Goal: Task Accomplishment & Management: Use online tool/utility

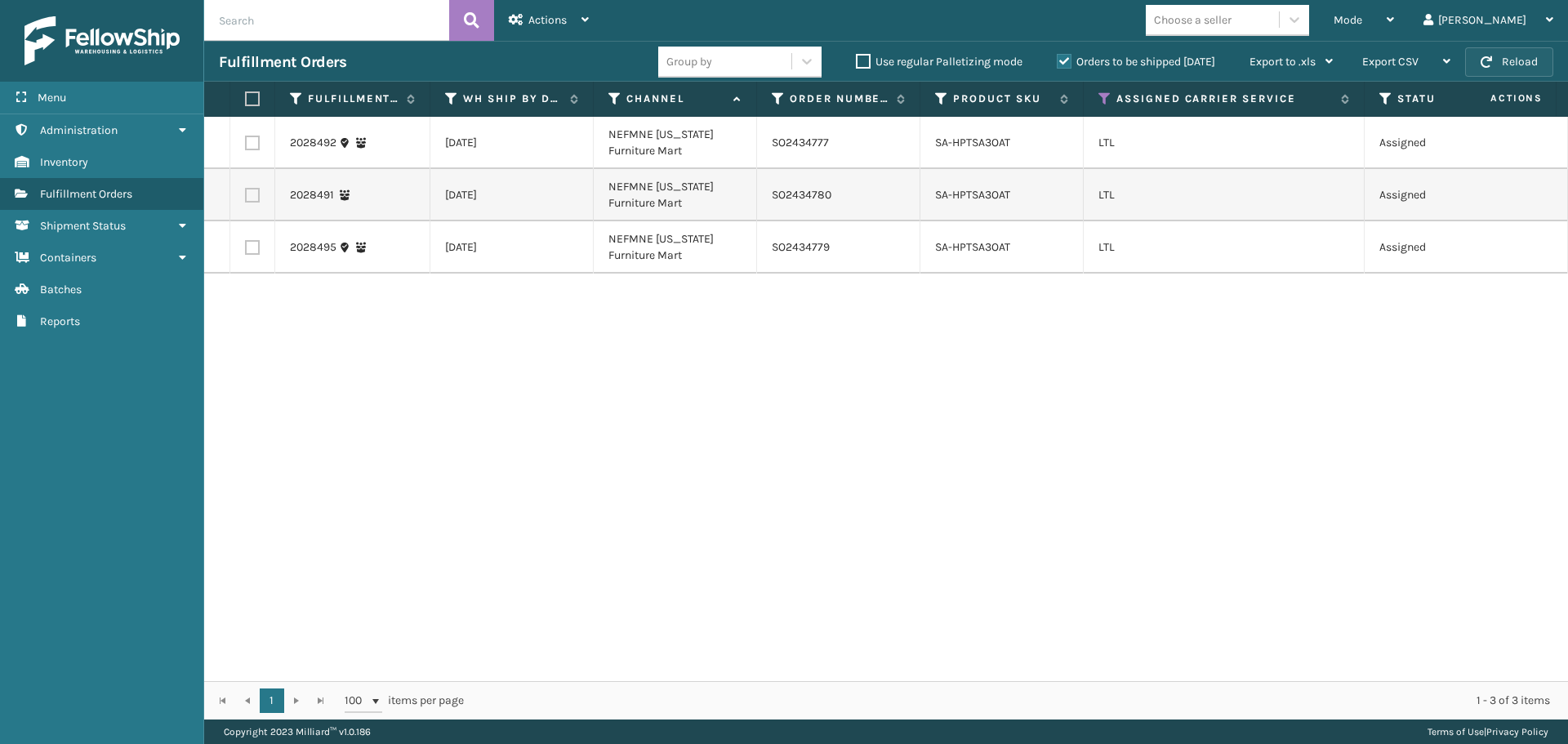
click at [1492, 62] on span "button" at bounding box center [1486, 62] width 11 height 11
click at [256, 146] on label at bounding box center [252, 142] width 15 height 15
click at [246, 146] on input "checkbox" at bounding box center [245, 141] width 1 height 10
checkbox input "true"
click at [251, 189] on label at bounding box center [252, 194] width 15 height 15
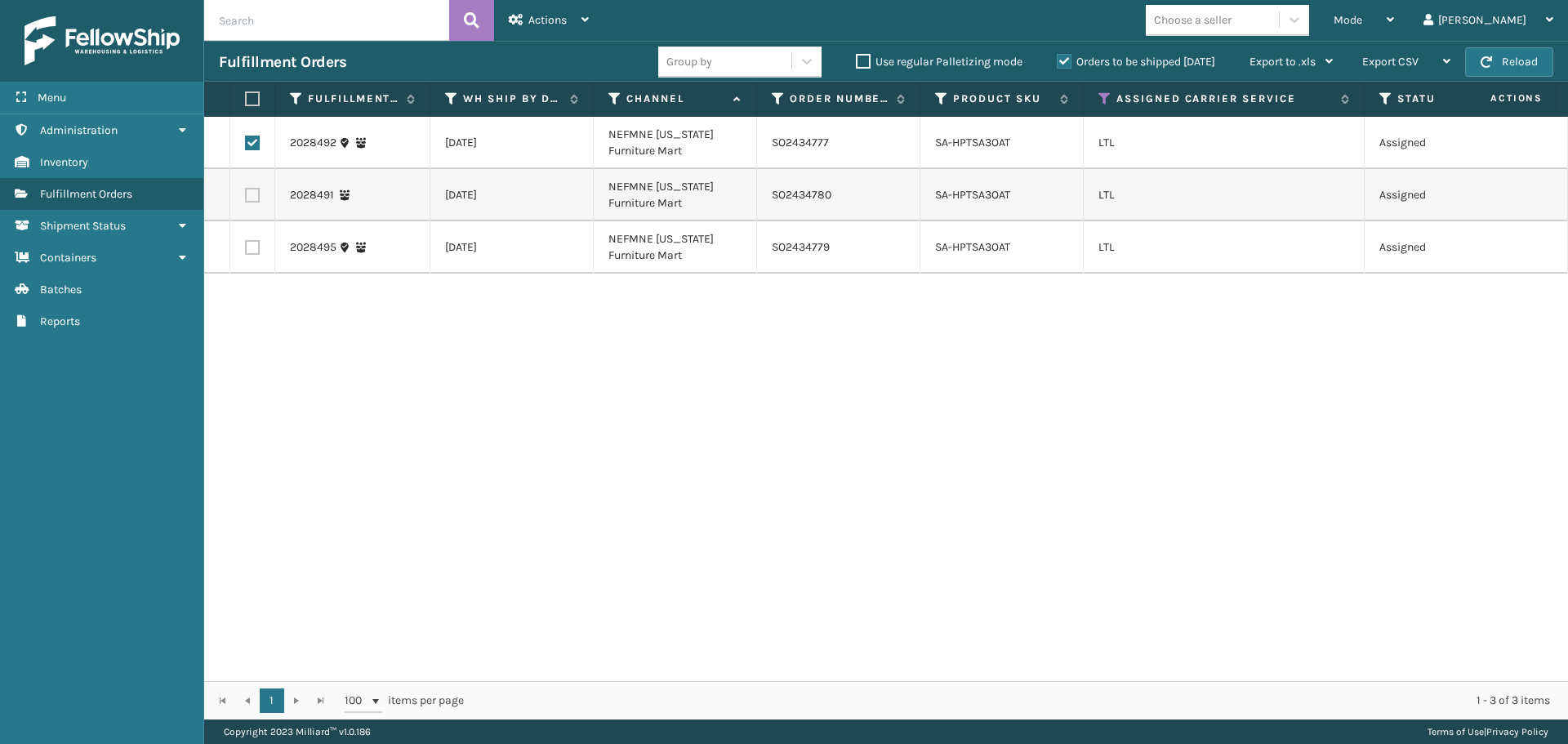
click at [246, 189] on input "checkbox" at bounding box center [245, 193] width 1 height 10
checkbox input "true"
click at [255, 253] on label at bounding box center [252, 247] width 15 height 15
click at [246, 251] on input "checkbox" at bounding box center [245, 246] width 1 height 10
checkbox input "true"
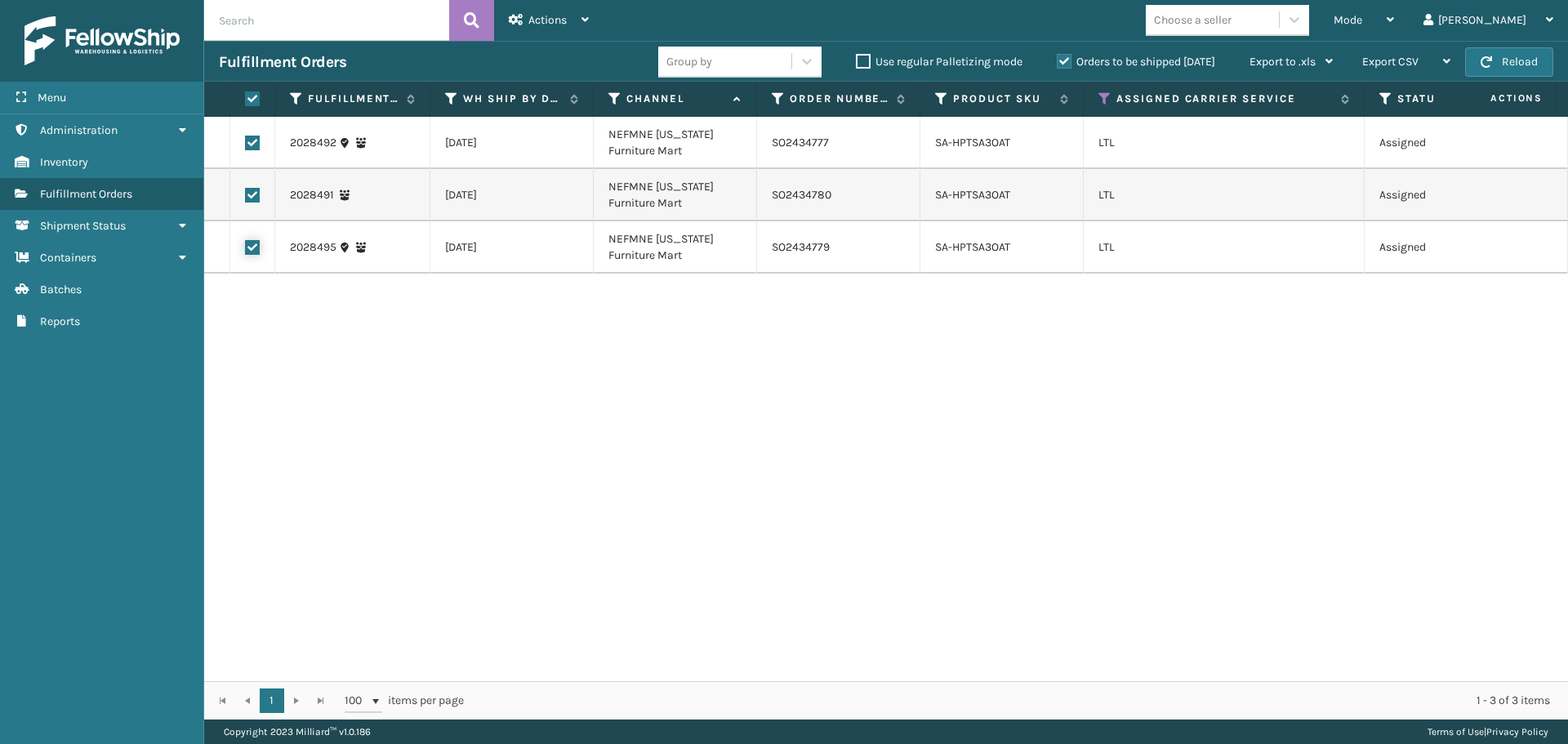
checkbox input "true"
click at [590, 18] on div "Actions Settings Remove All Filters Export Labels Create Picking Batch" at bounding box center [549, 20] width 109 height 41
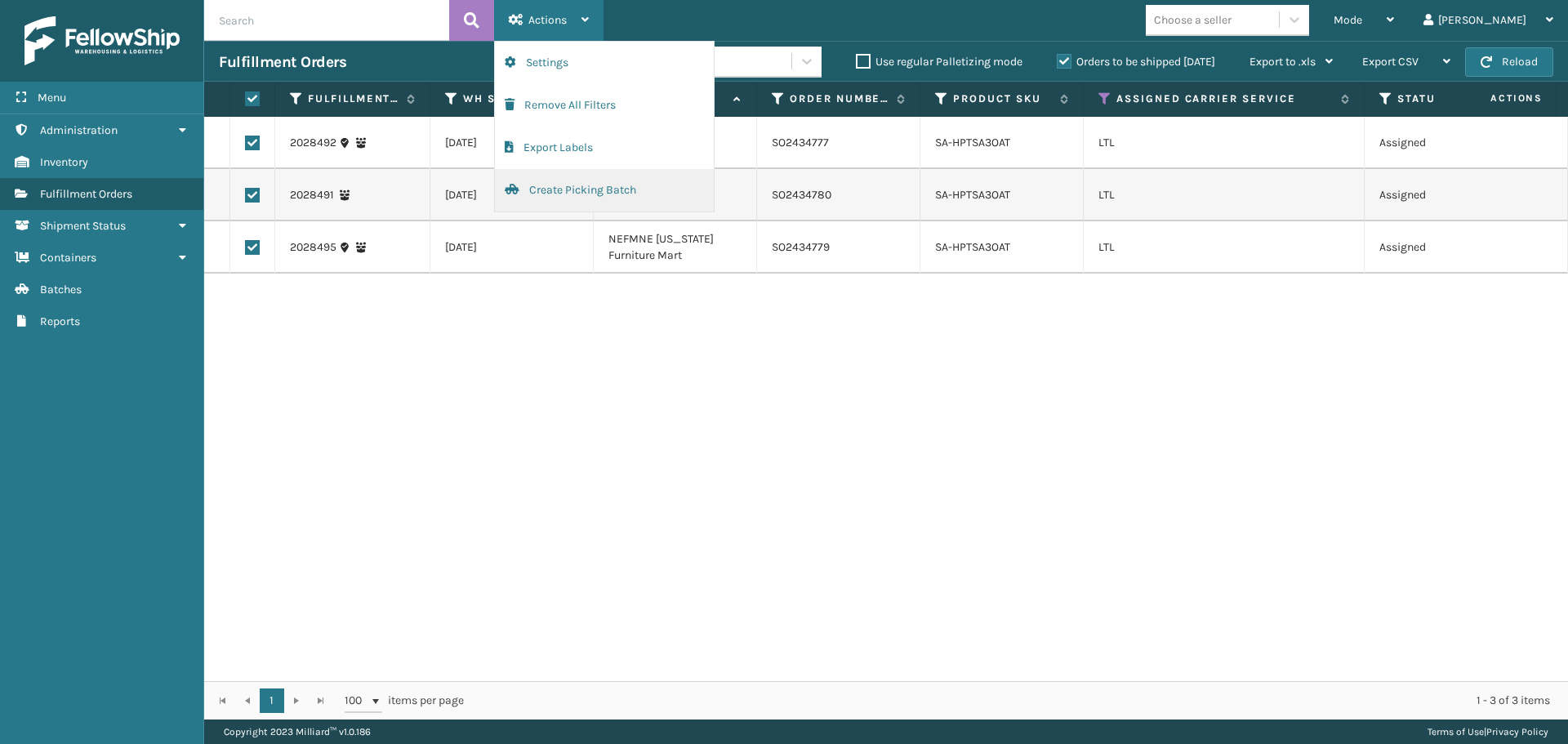
click at [573, 186] on button "Create Picking Batch" at bounding box center [604, 190] width 219 height 43
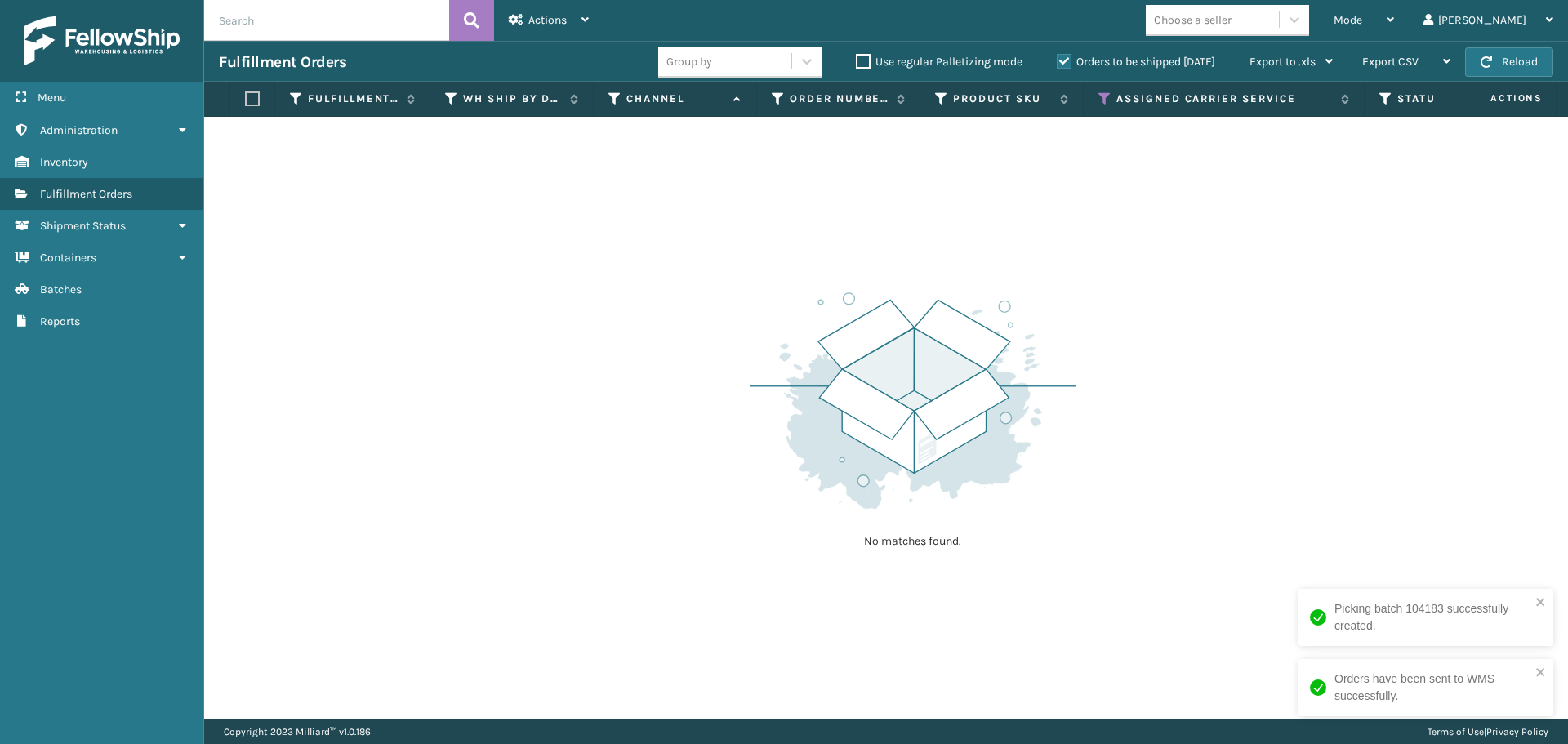
click at [1267, 436] on div "No matches found." at bounding box center [886, 418] width 1364 height 602
